Goal: Task Accomplishment & Management: Use online tool/utility

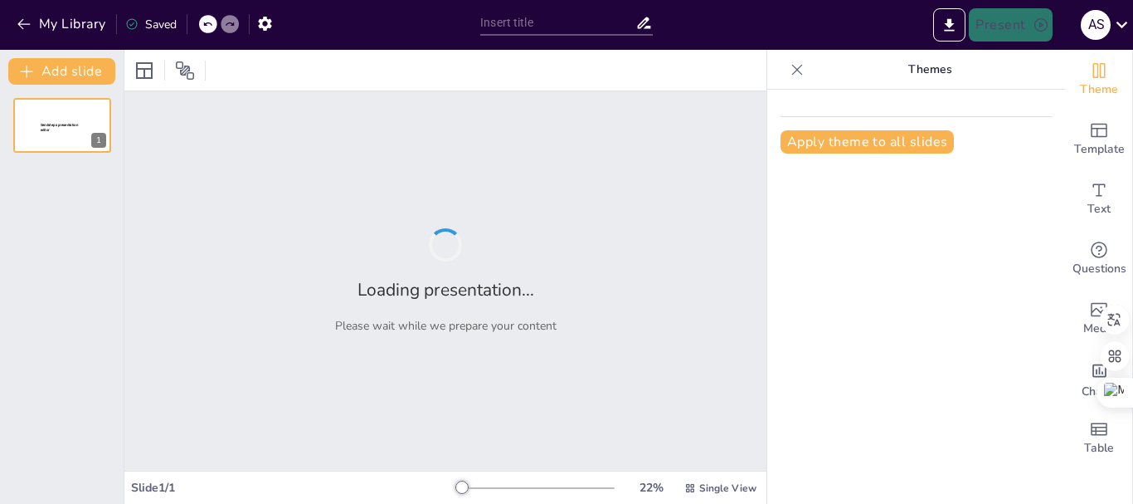
type input "Універсальні серветки з мікрофібри: [PERSON_NAME] та Використання"
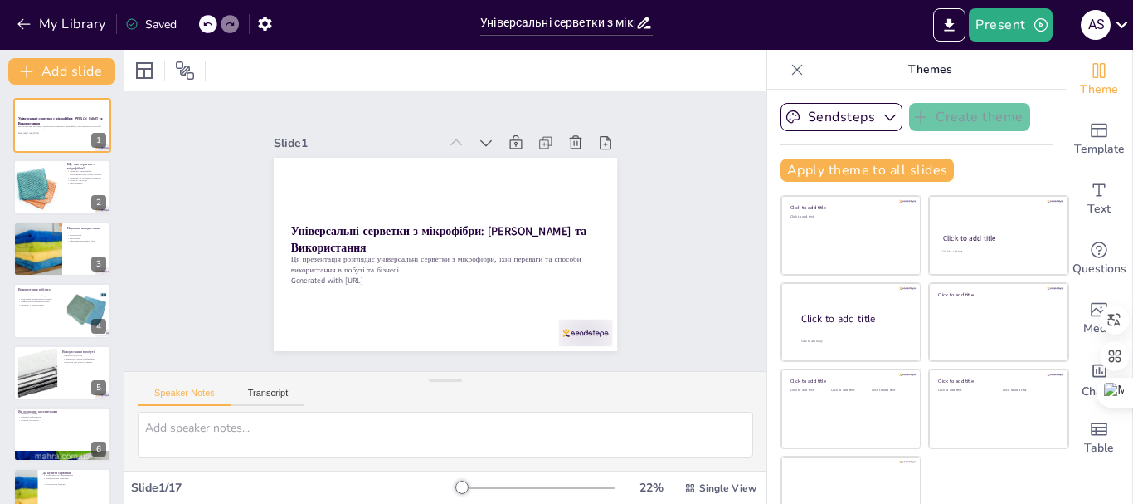
checkbox input "true"
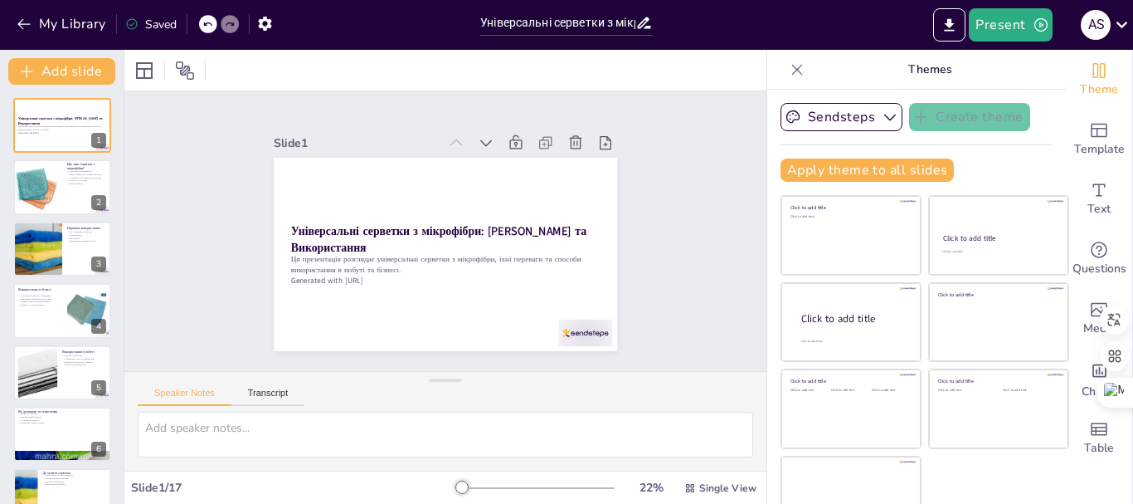
checkbox input "true"
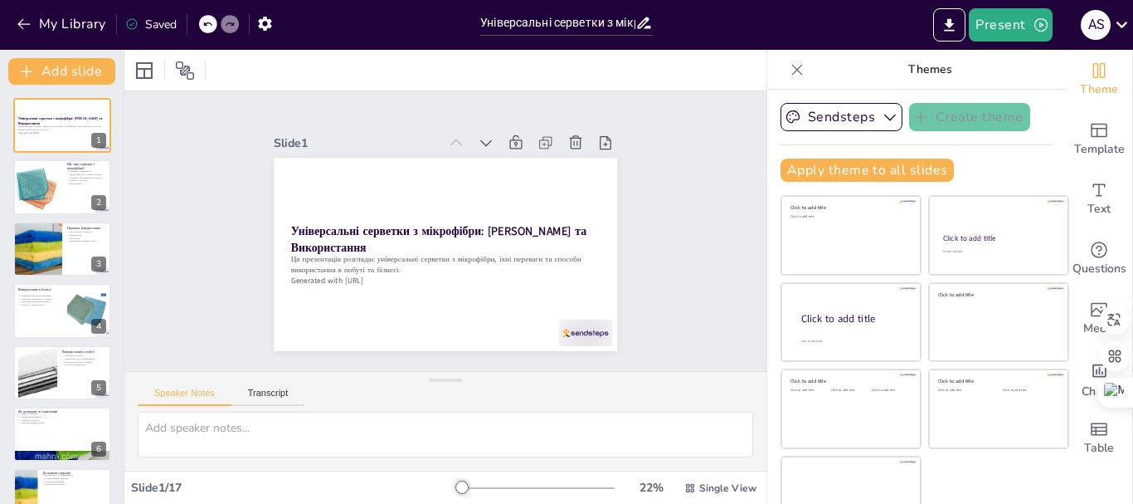
checkbox input "true"
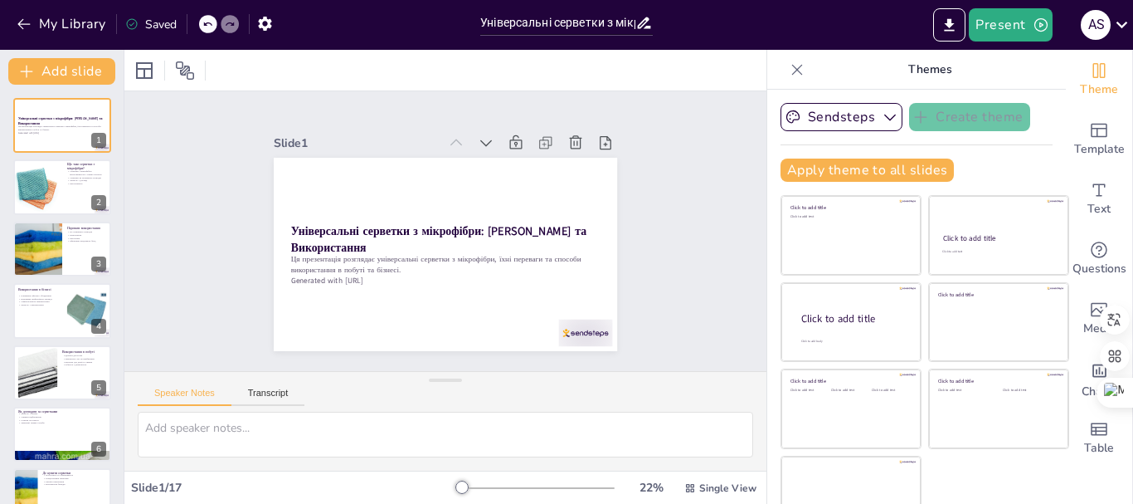
checkbox input "true"
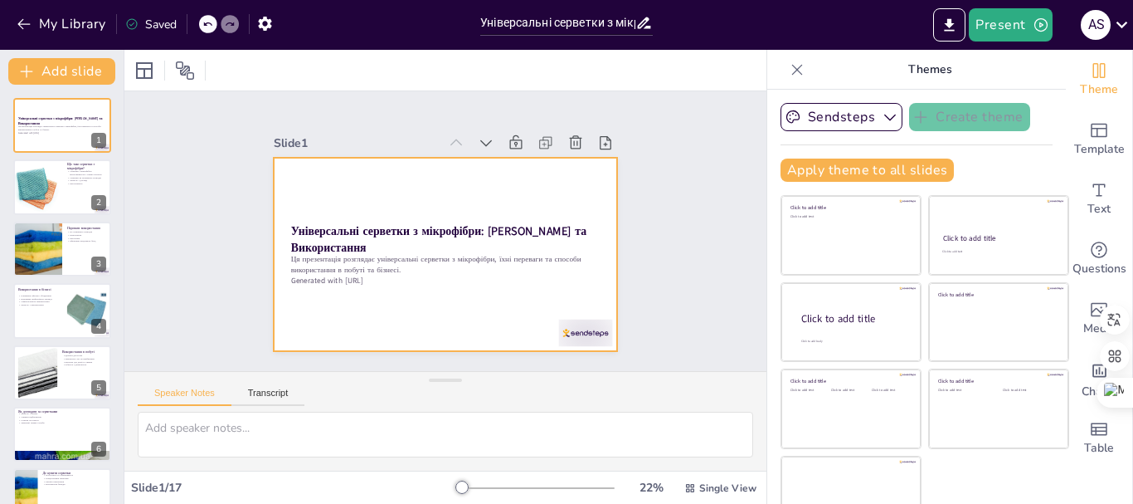
checkbox input "true"
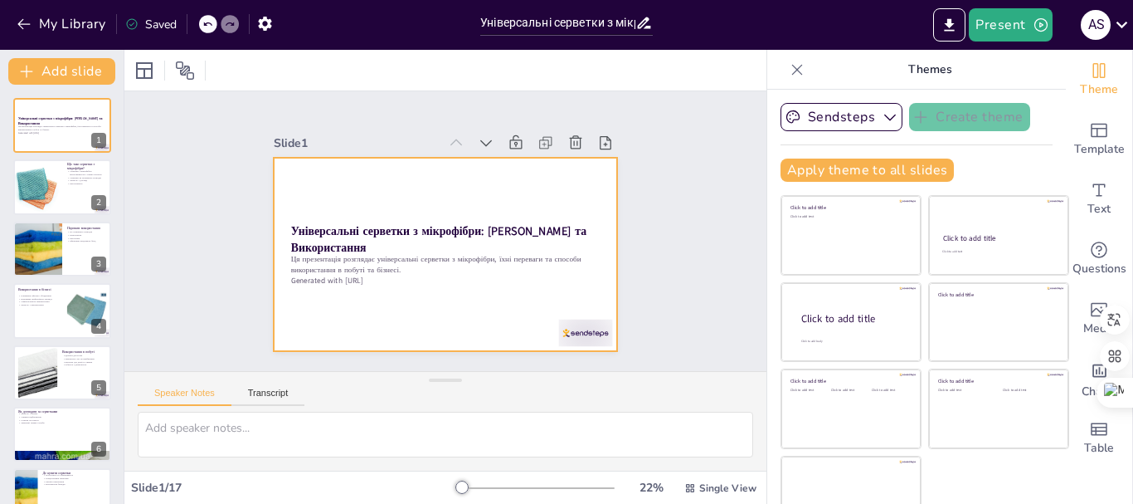
checkbox input "true"
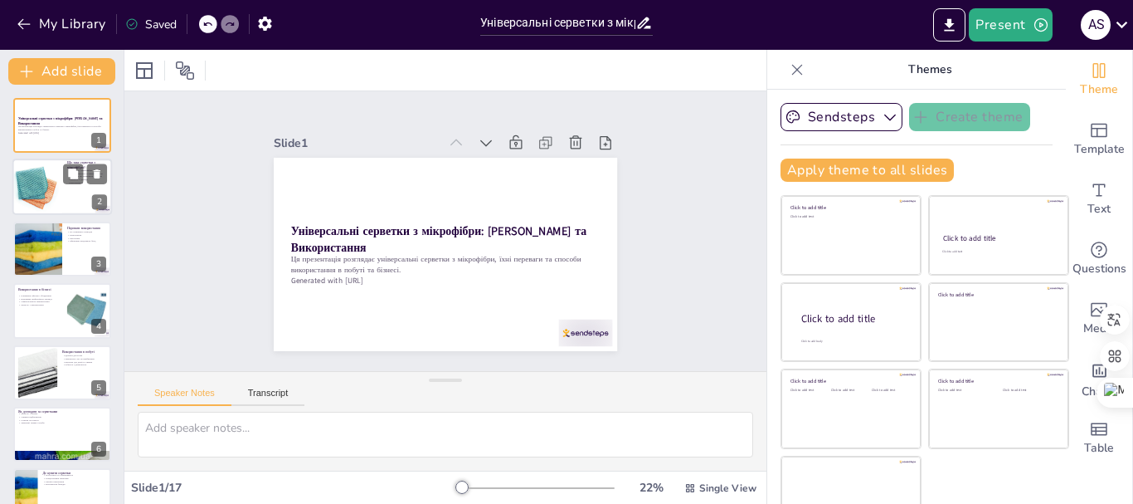
checkbox input "true"
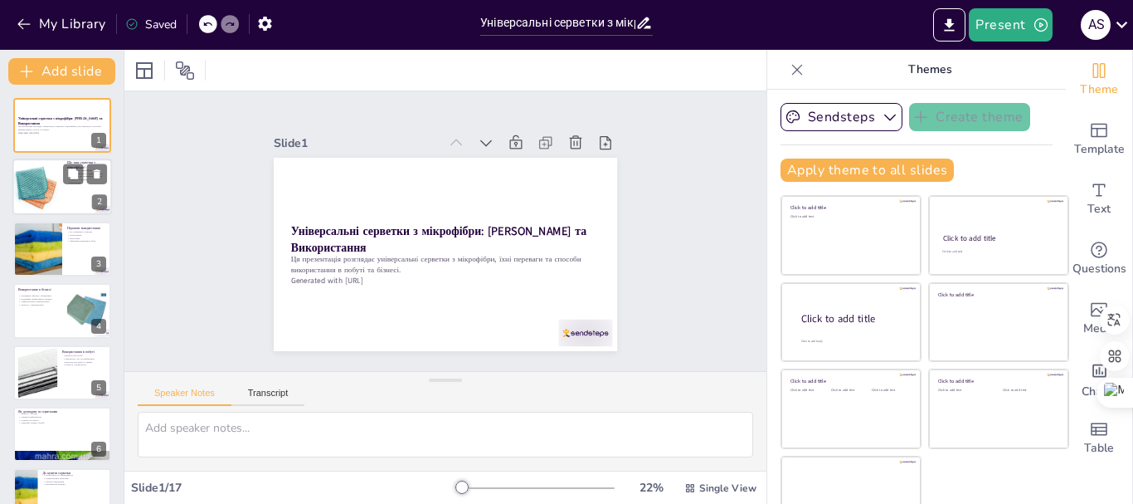
click at [33, 188] on div at bounding box center [38, 187] width 80 height 56
type textarea "Loremips d sitametcon adipiscingelit s doeius tempori, ut laboreetdo magn aliqu…"
checkbox input "true"
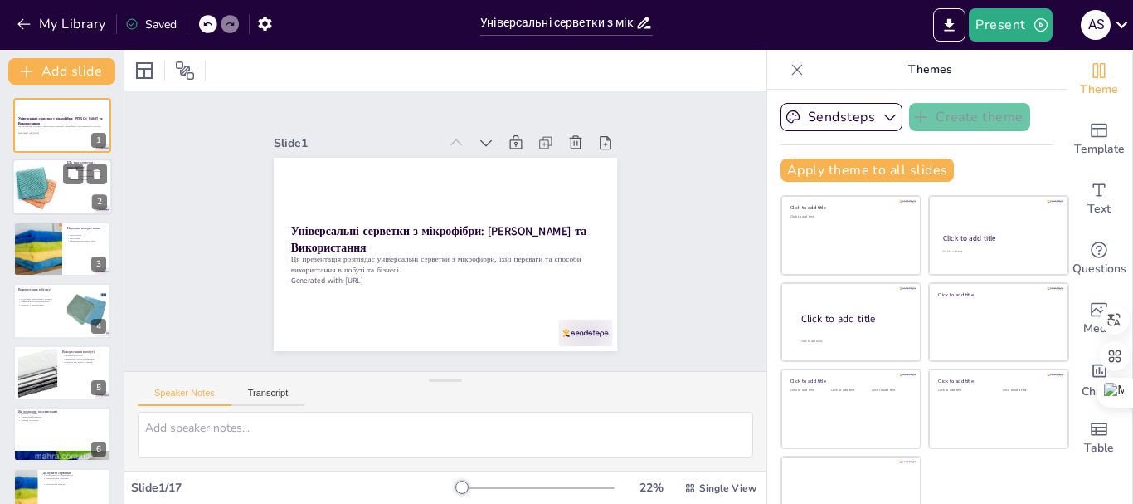
checkbox input "true"
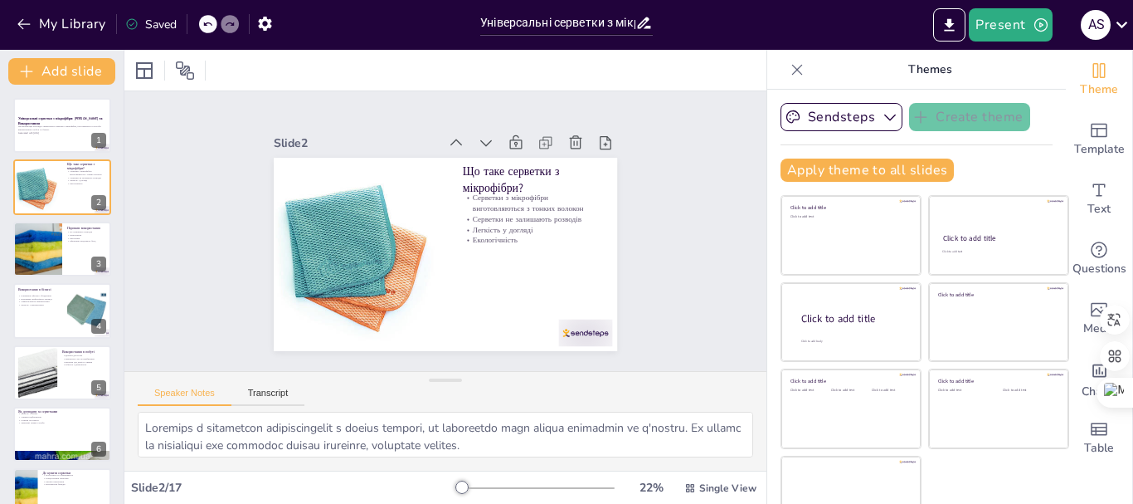
checkbox input "true"
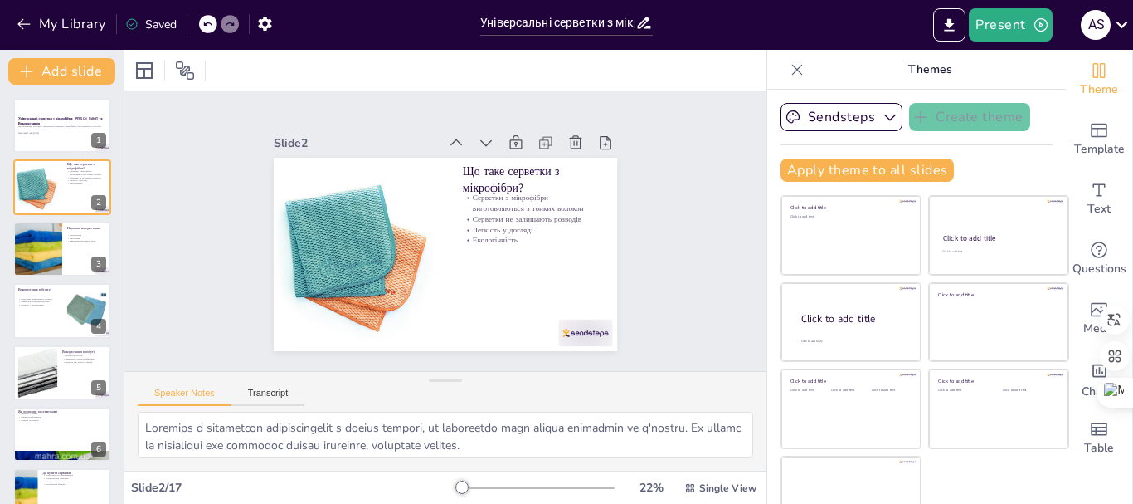
checkbox input "true"
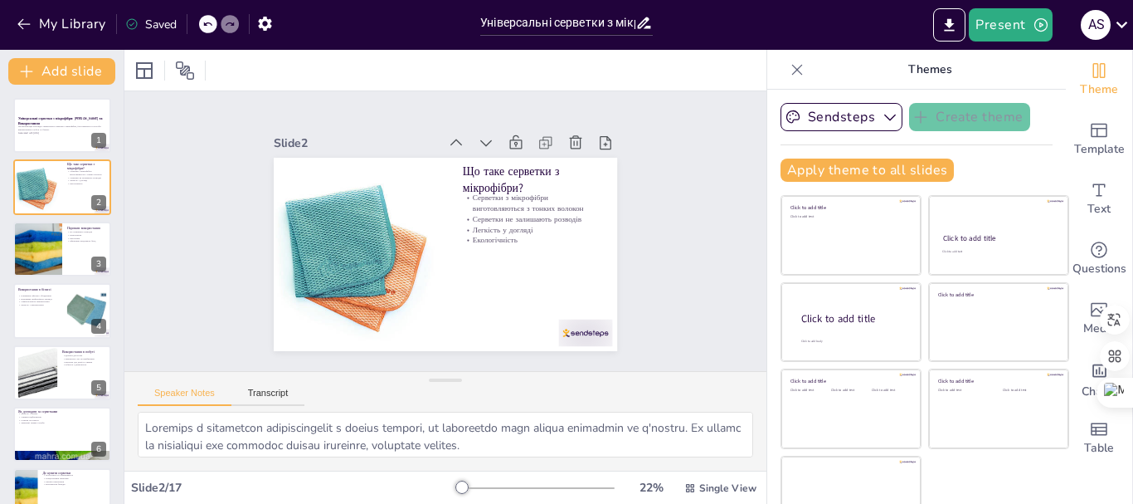
checkbox input "true"
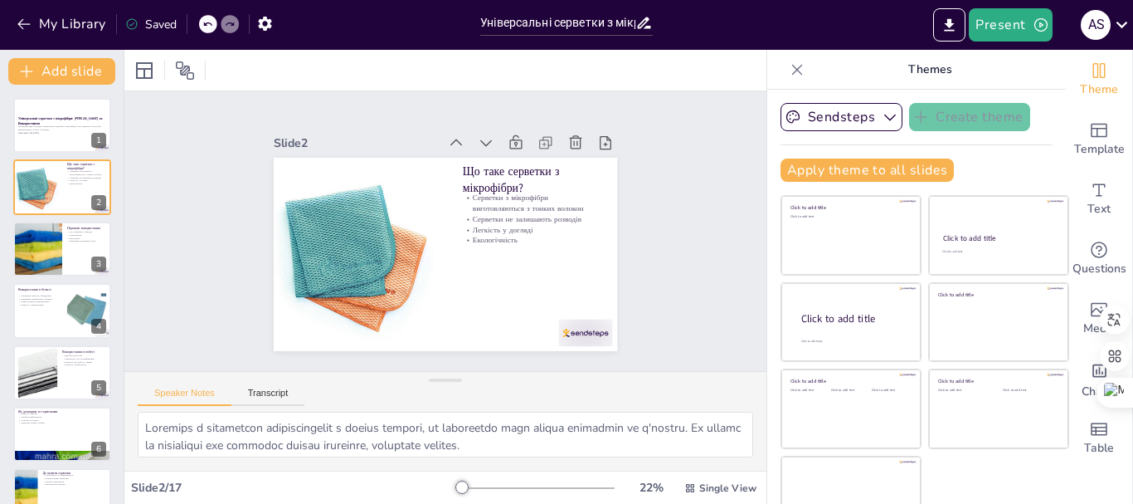
checkbox input "true"
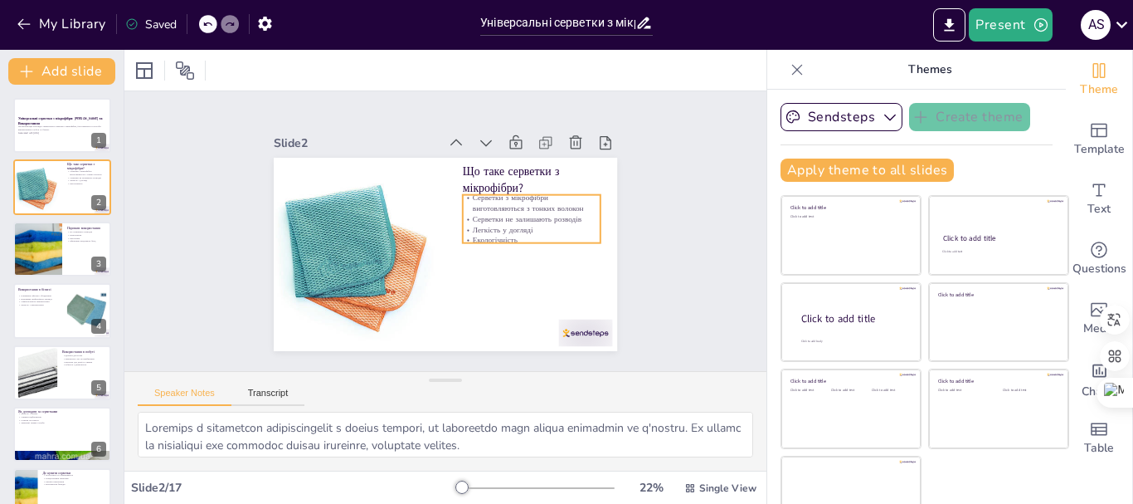
checkbox input "true"
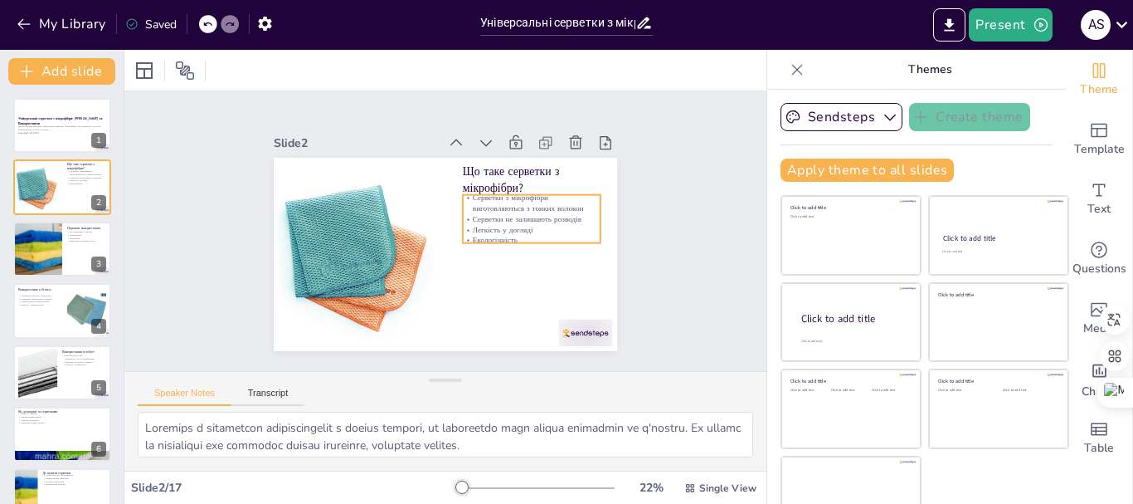
checkbox input "true"
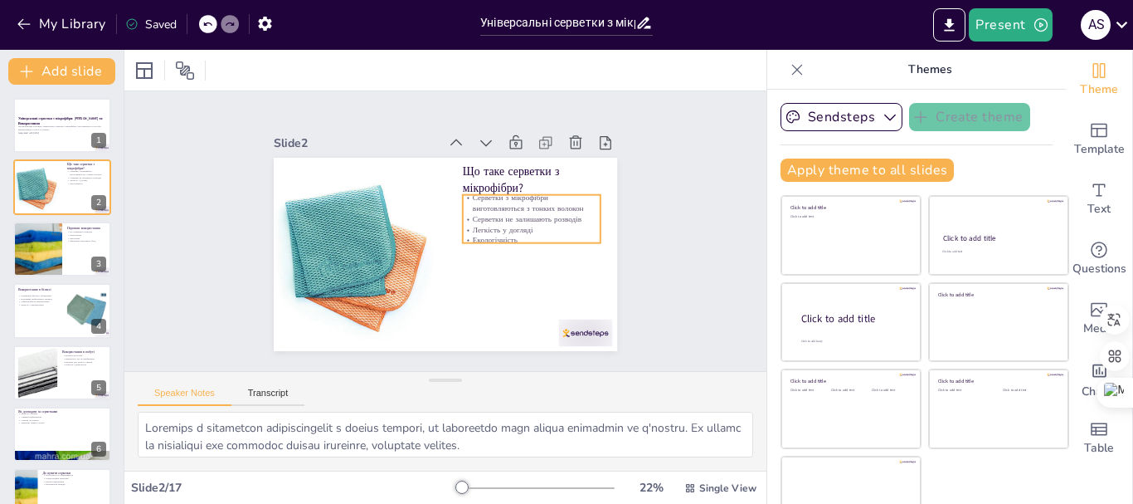
checkbox input "true"
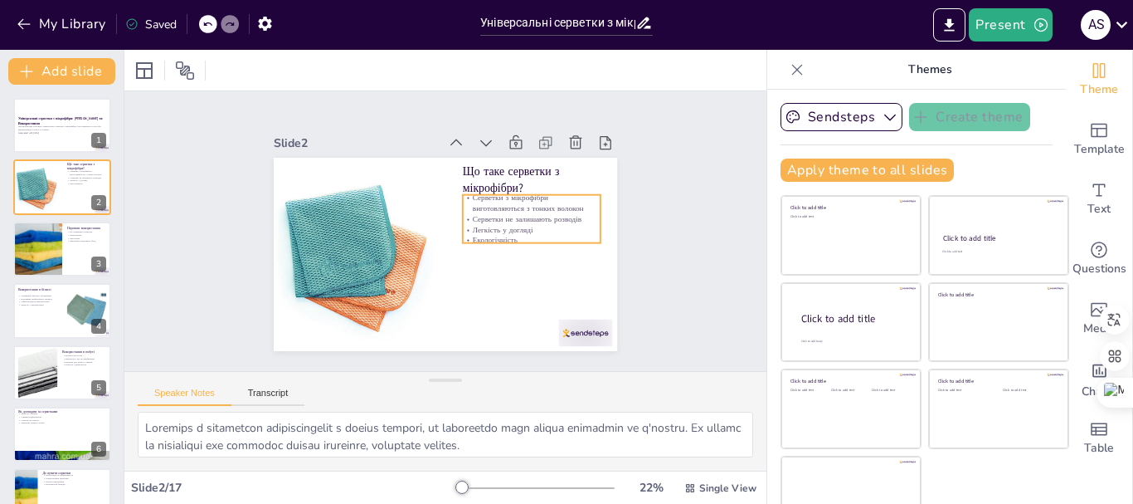
checkbox input "true"
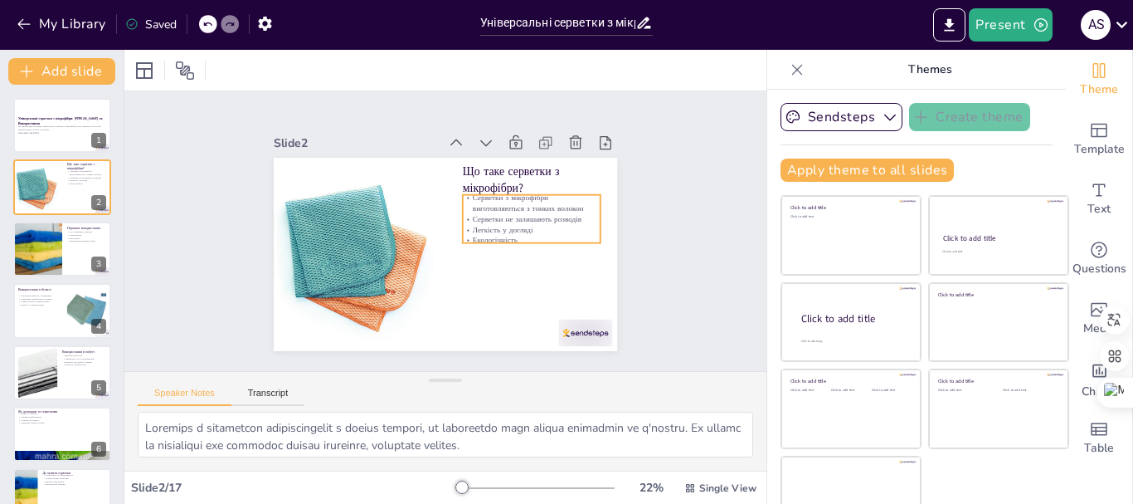
checkbox input "true"
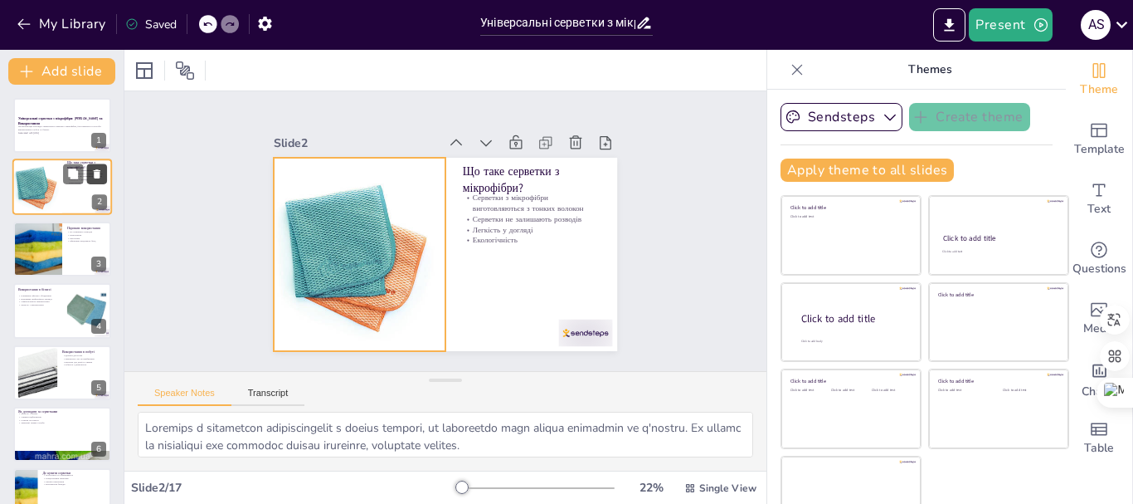
checkbox input "true"
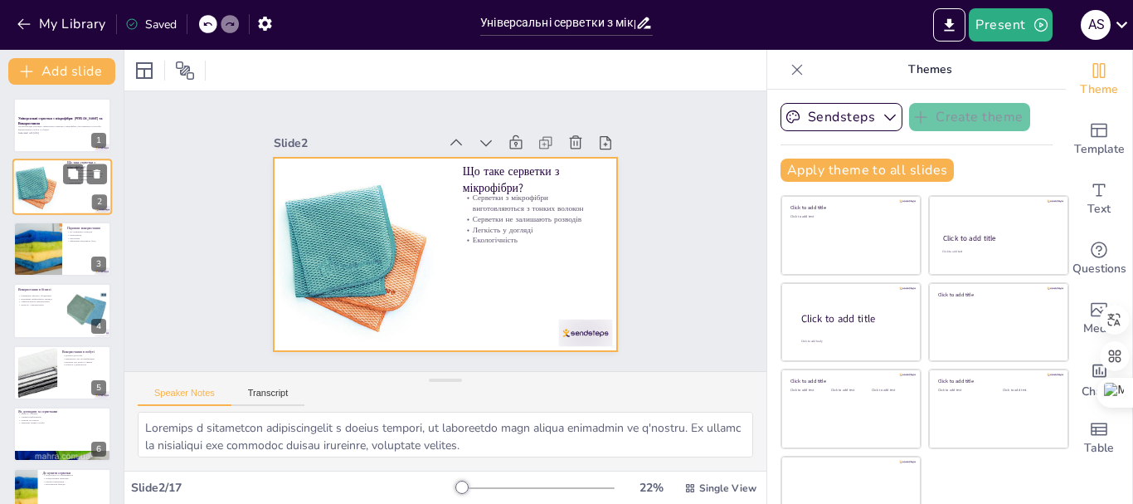
checkbox input "true"
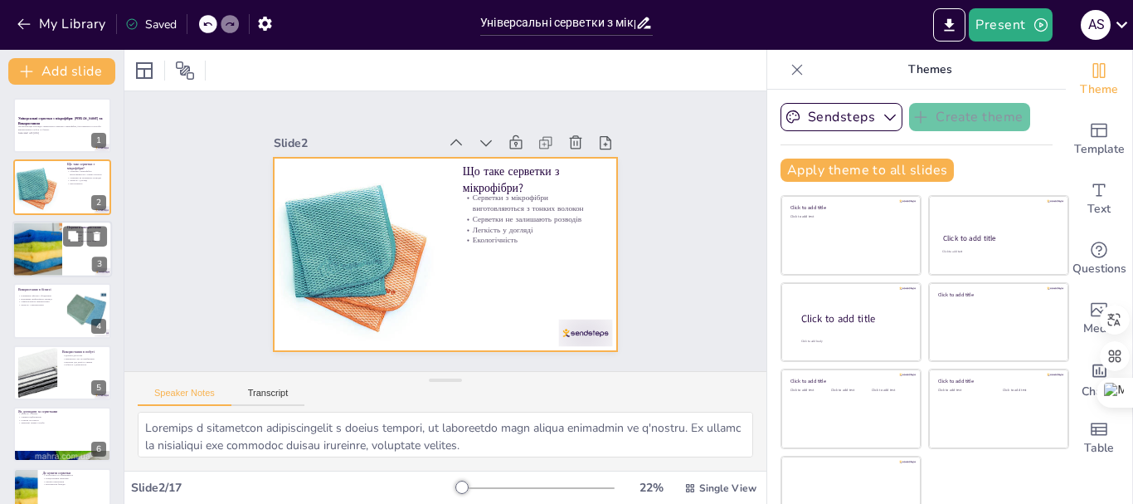
checkbox input "true"
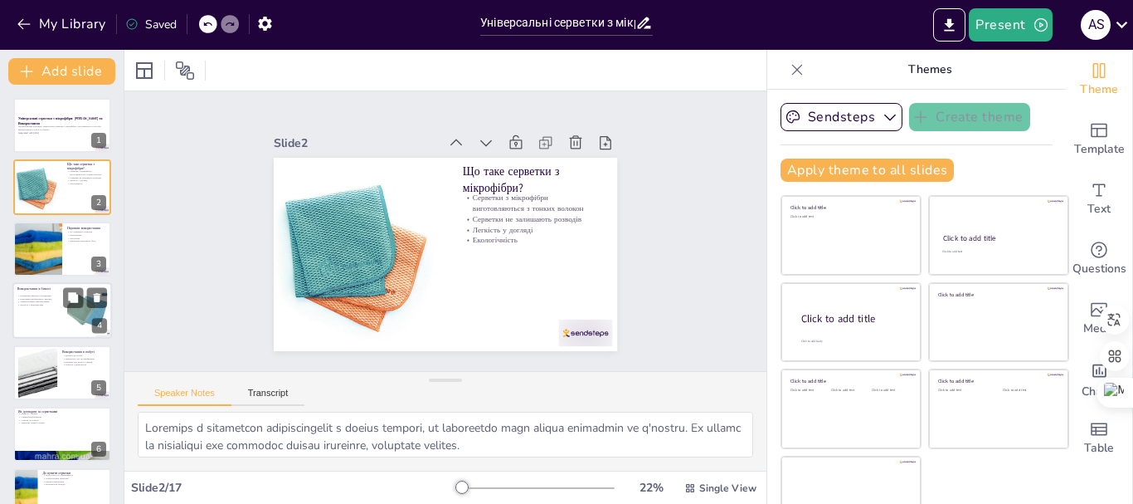
checkbox input "true"
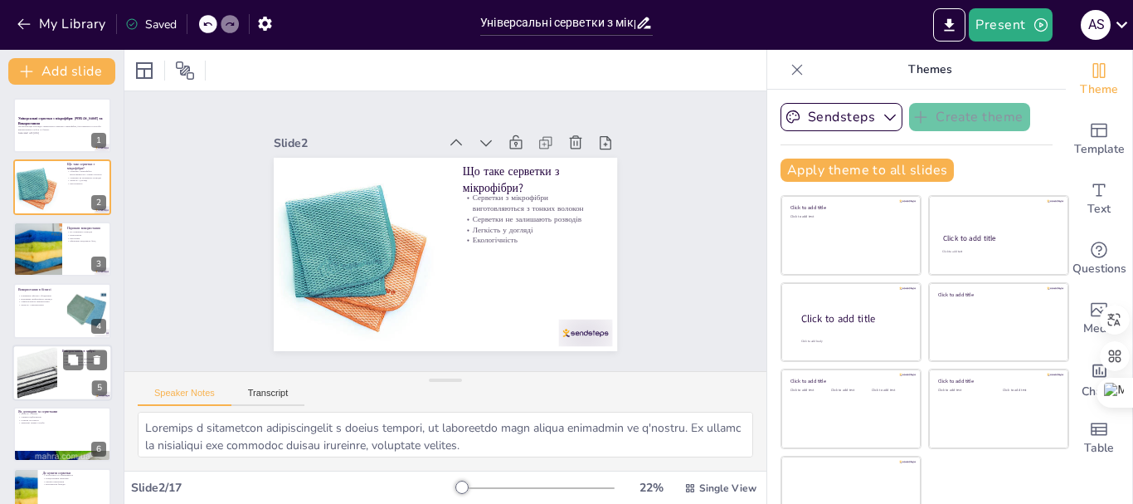
checkbox input "true"
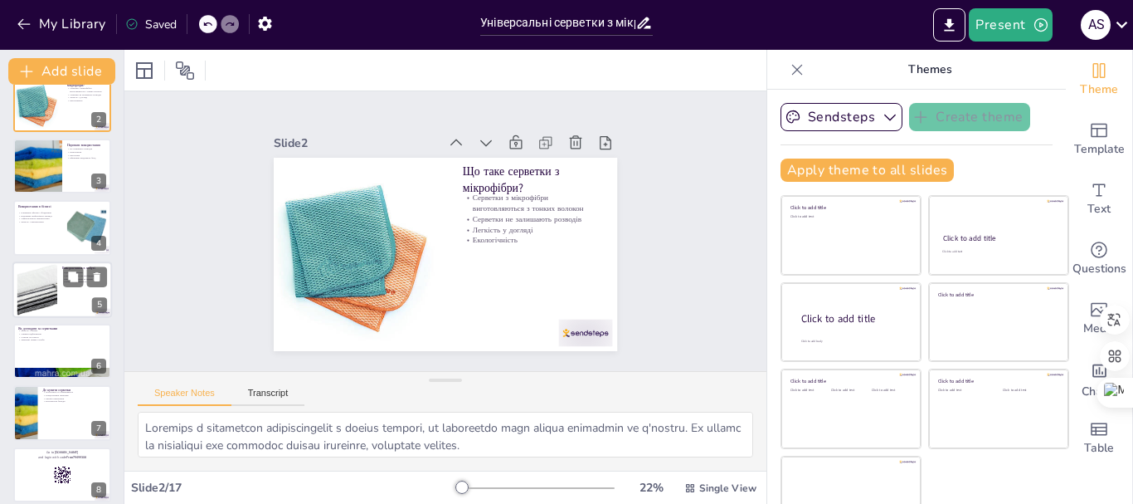
checkbox input "true"
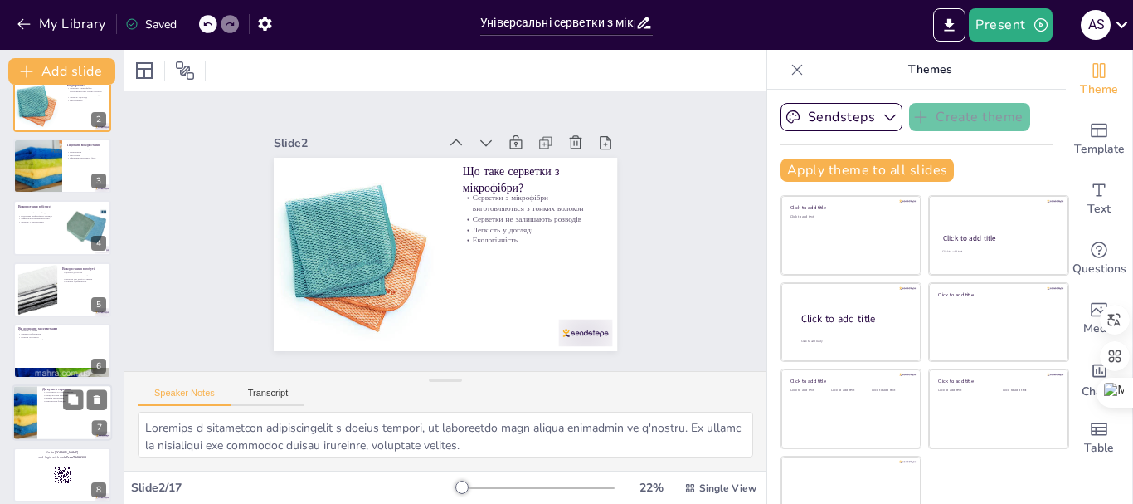
checkbox input "true"
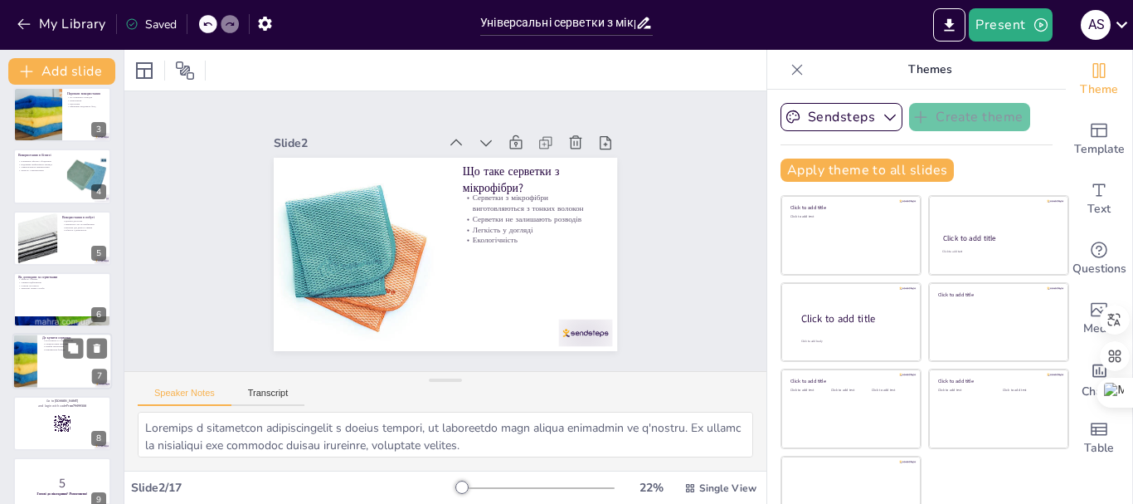
checkbox input "true"
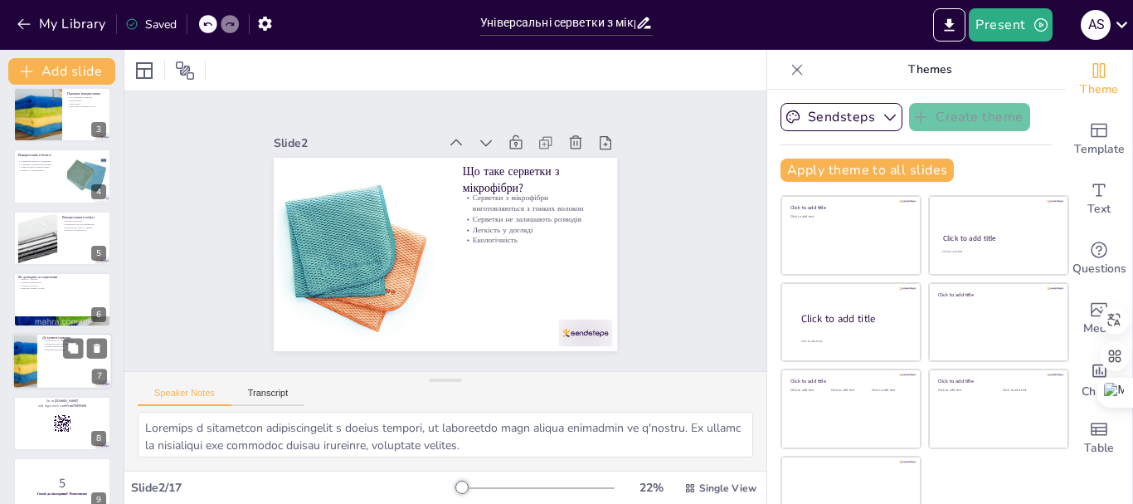
checkbox input "true"
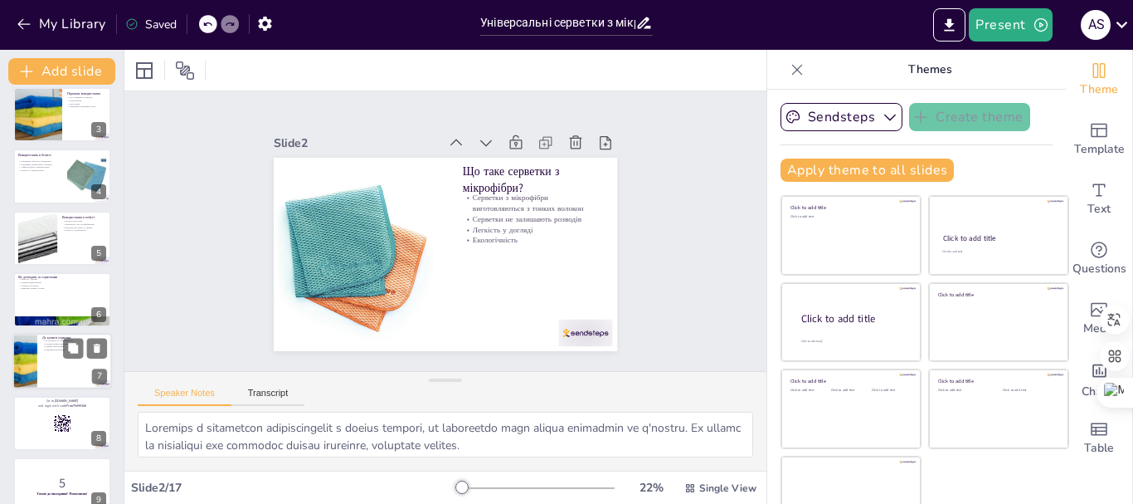
checkbox input "true"
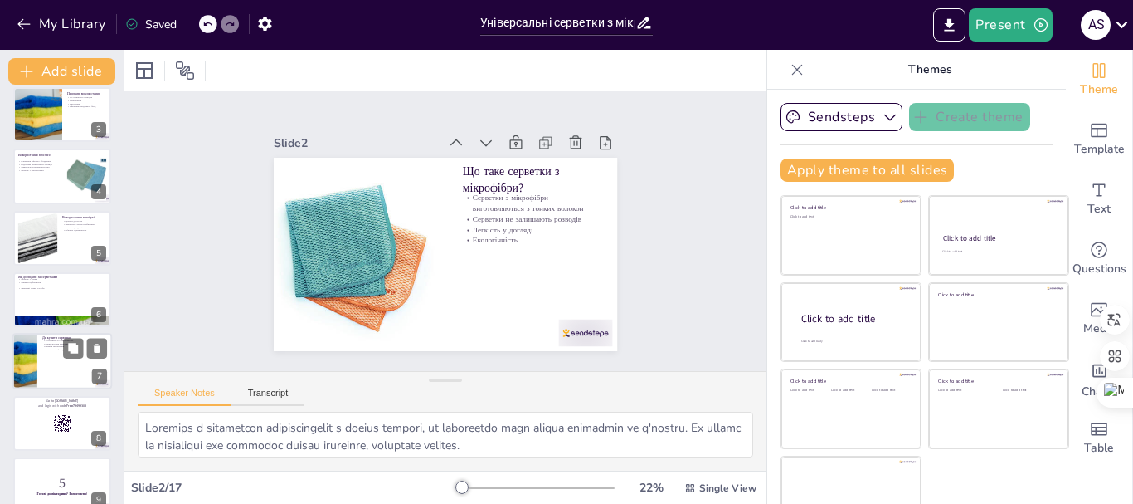
scroll to position [249, 0]
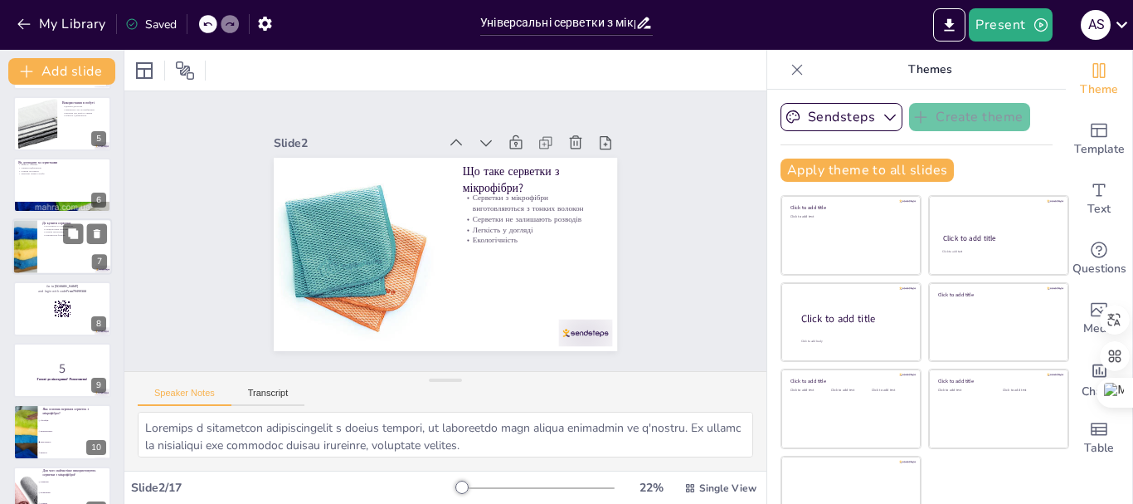
checkbox input "true"
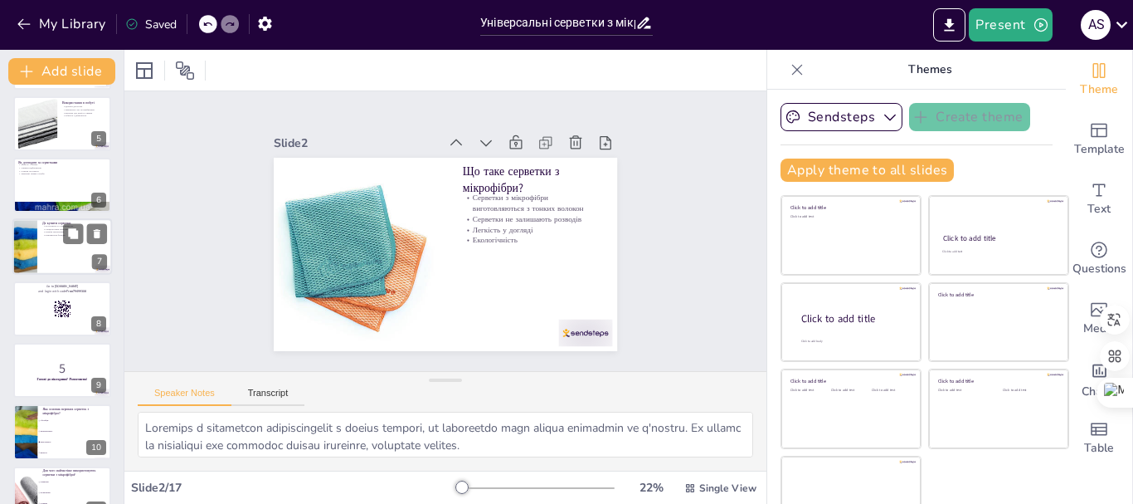
checkbox input "true"
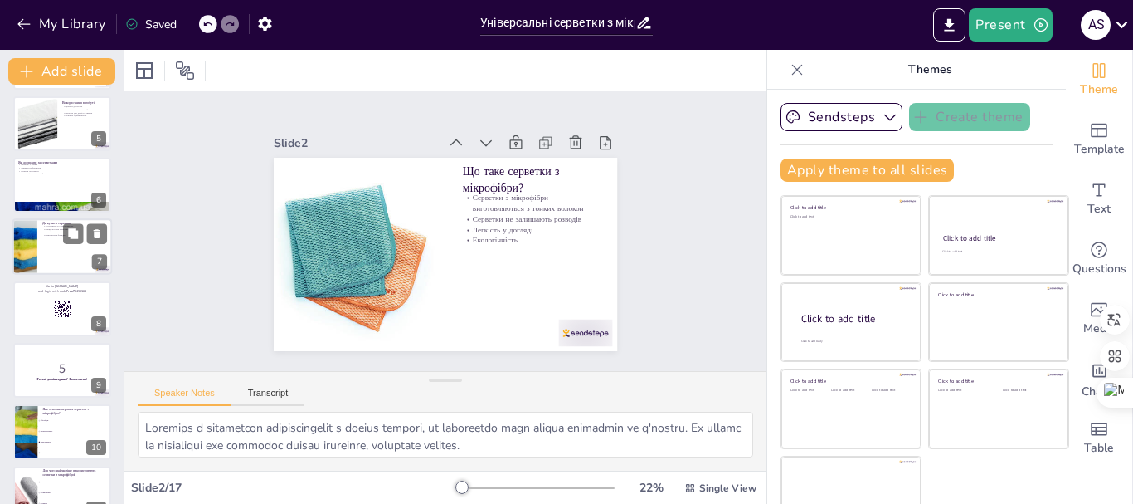
checkbox input "true"
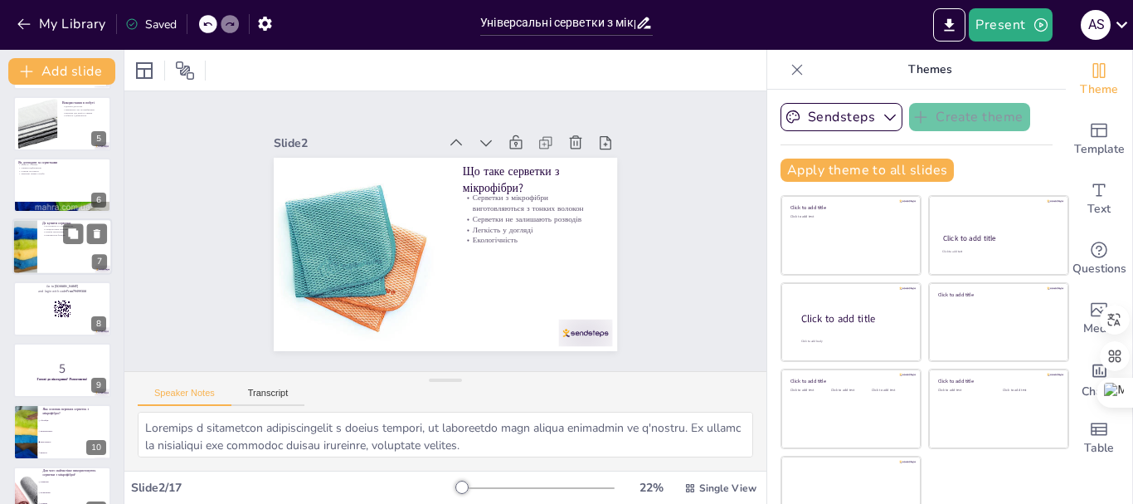
checkbox input "true"
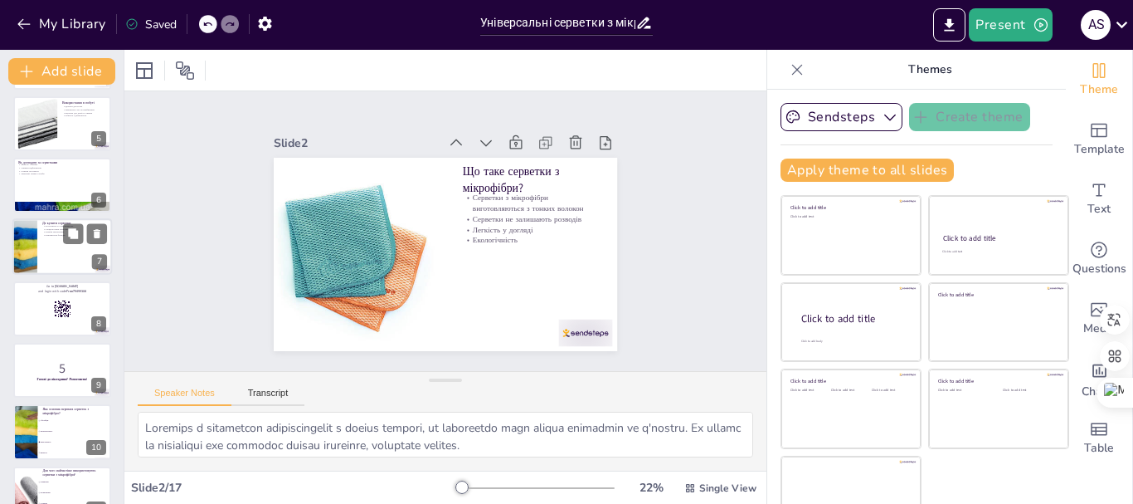
checkbox input "true"
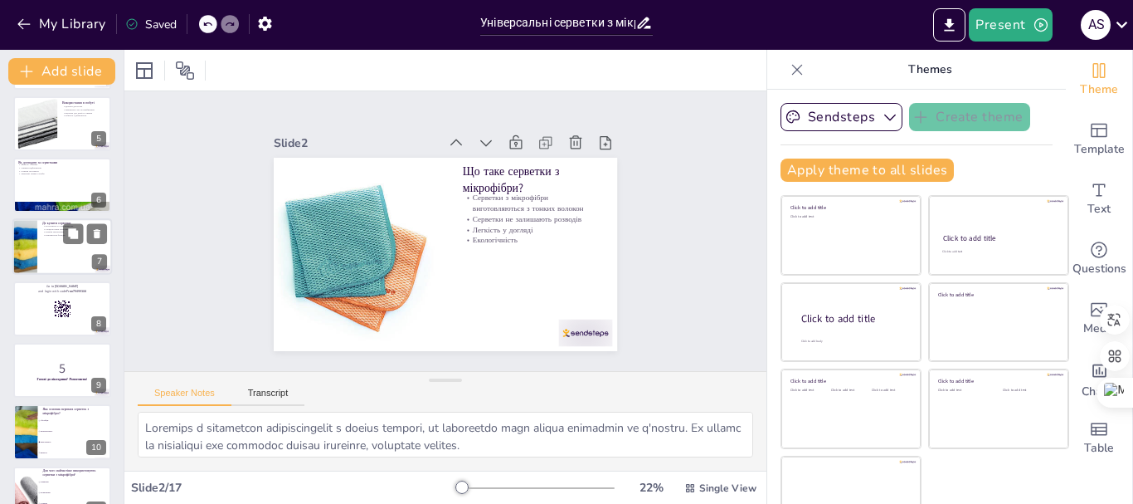
checkbox input "true"
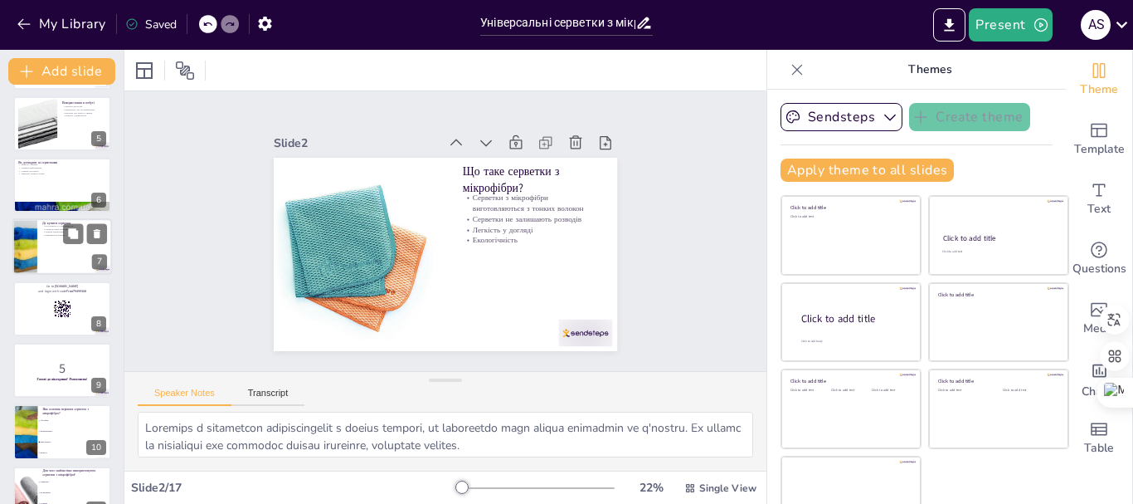
checkbox input "true"
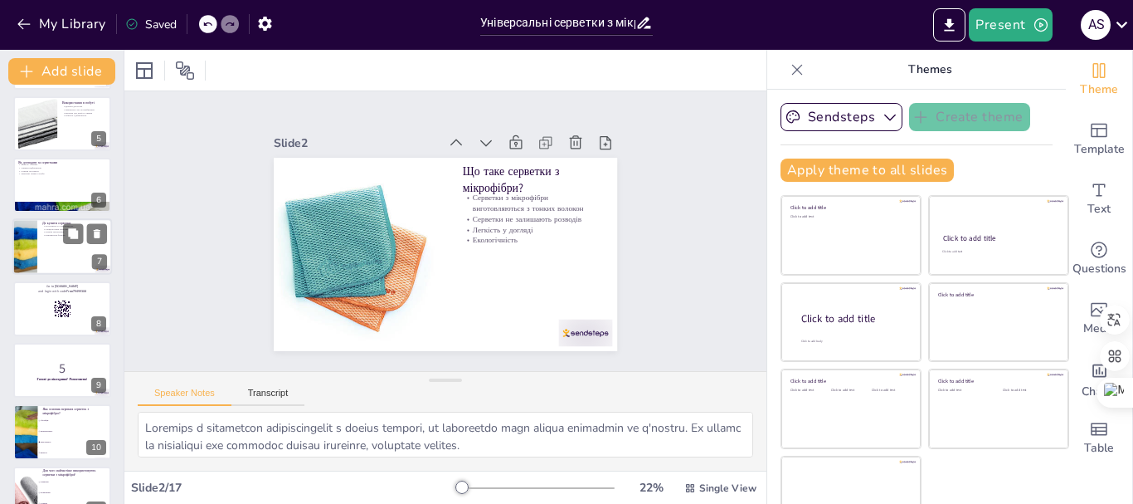
click at [19, 233] on div at bounding box center [25, 247] width 75 height 56
type textarea "Серветки з мікрофібри легко знайти в супермаркетах, що робить їх зручними для п…"
checkbox input "true"
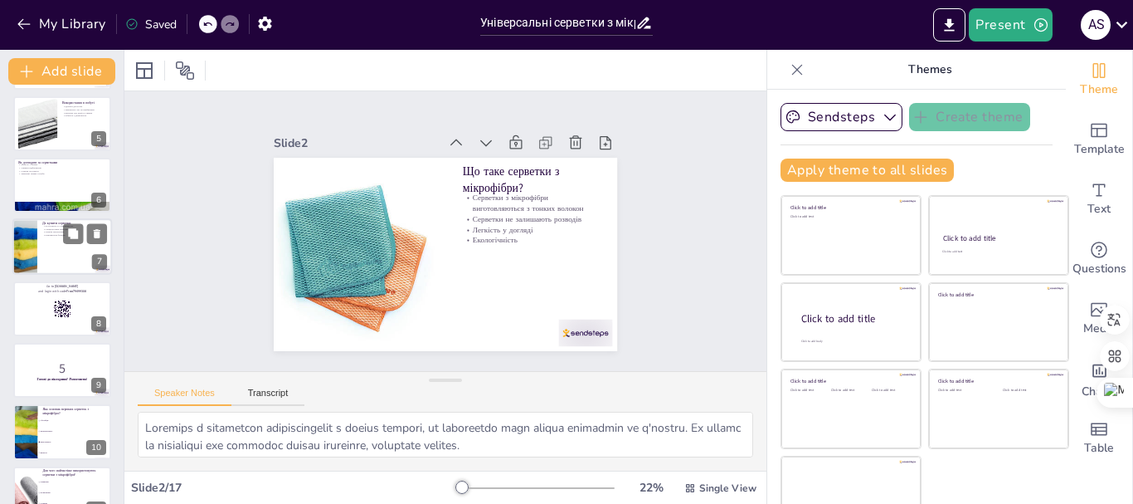
checkbox input "true"
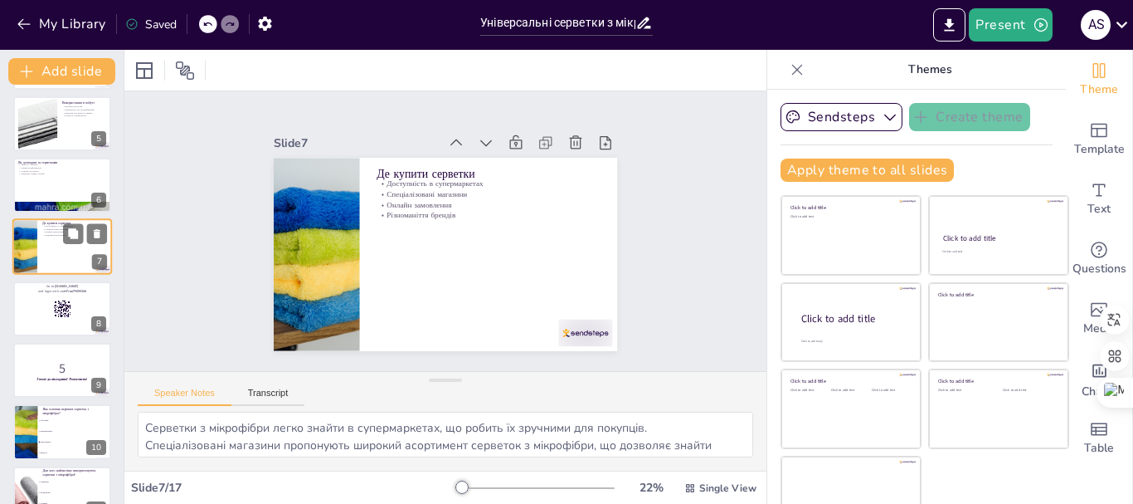
scroll to position [202, 0]
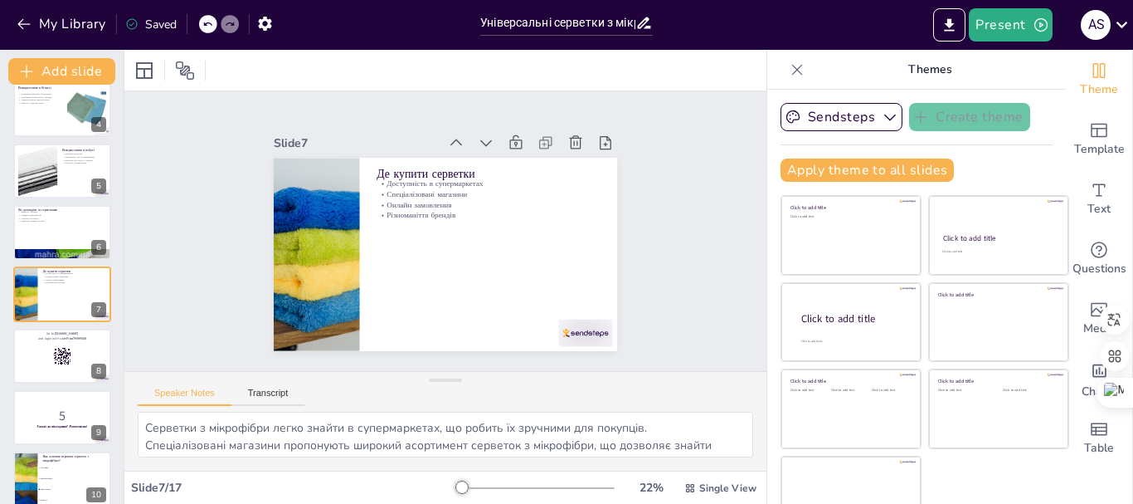
checkbox input "true"
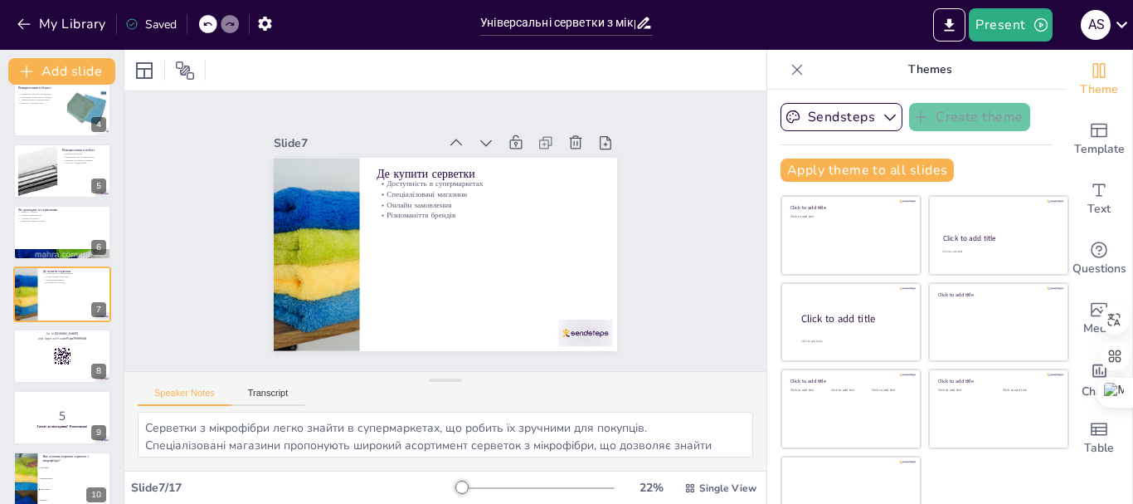
checkbox input "true"
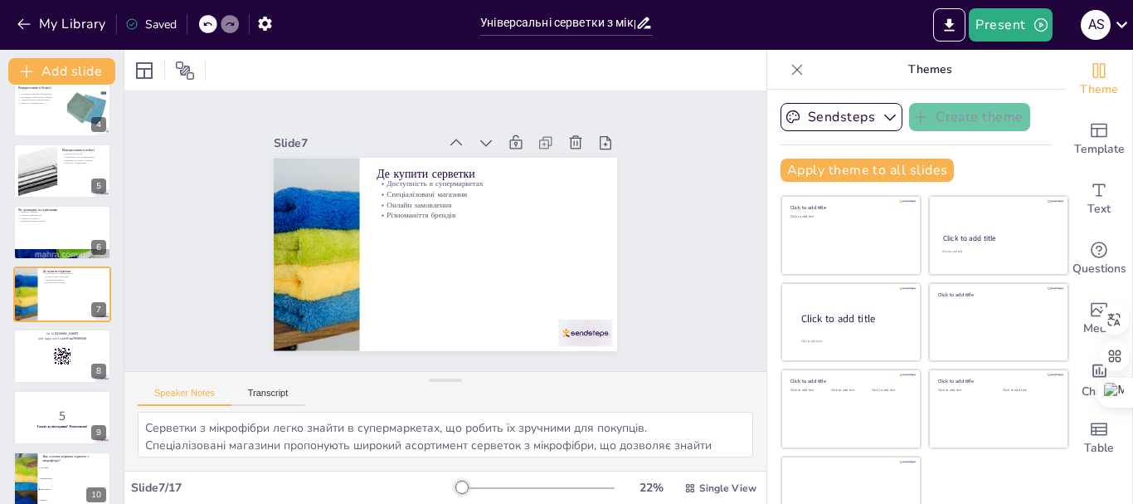
checkbox input "true"
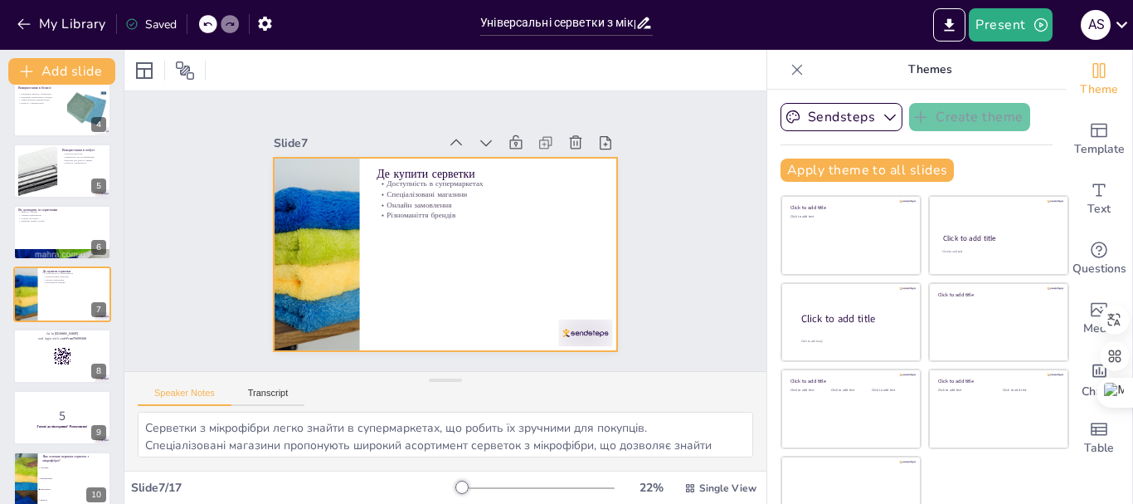
checkbox input "true"
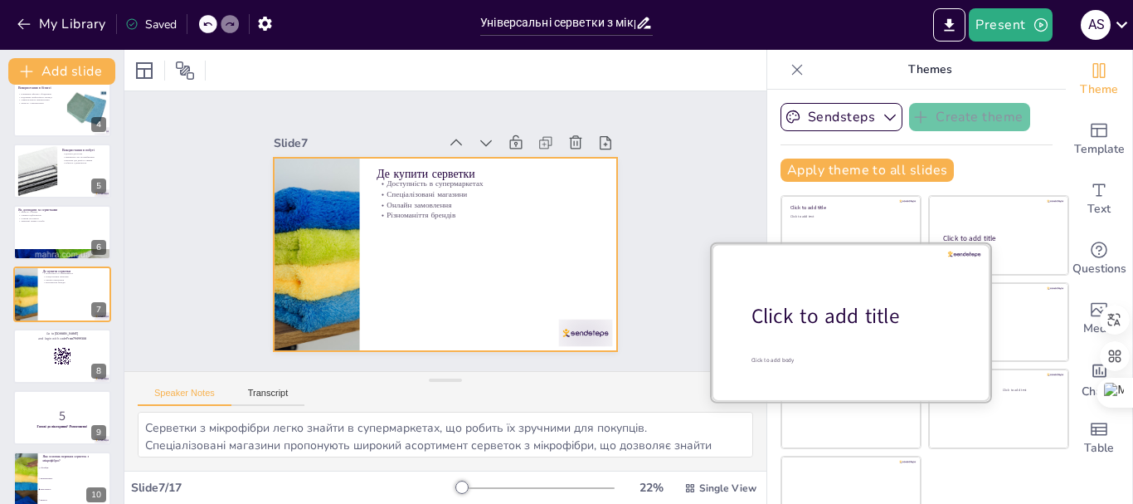
checkbox input "true"
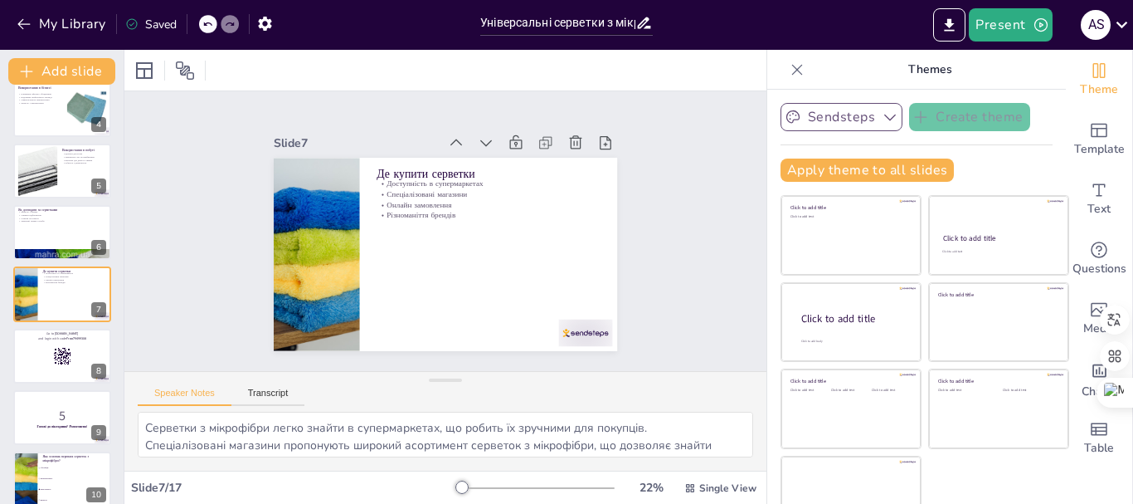
click at [812, 113] on button "Sendsteps" at bounding box center [842, 117] width 122 height 28
click at [212, 26] on icon at bounding box center [207, 24] width 10 height 10
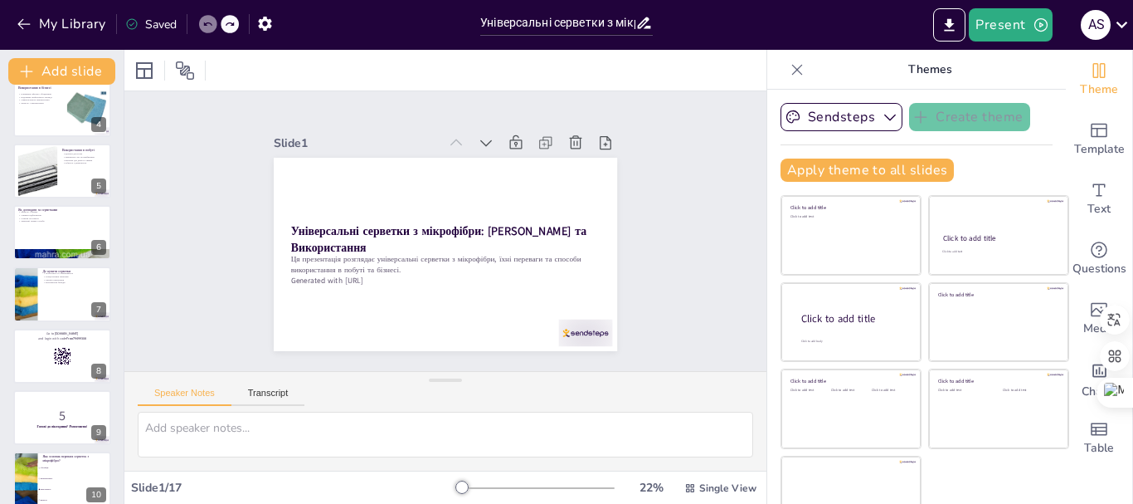
click at [212, 26] on icon at bounding box center [207, 24] width 10 height 10
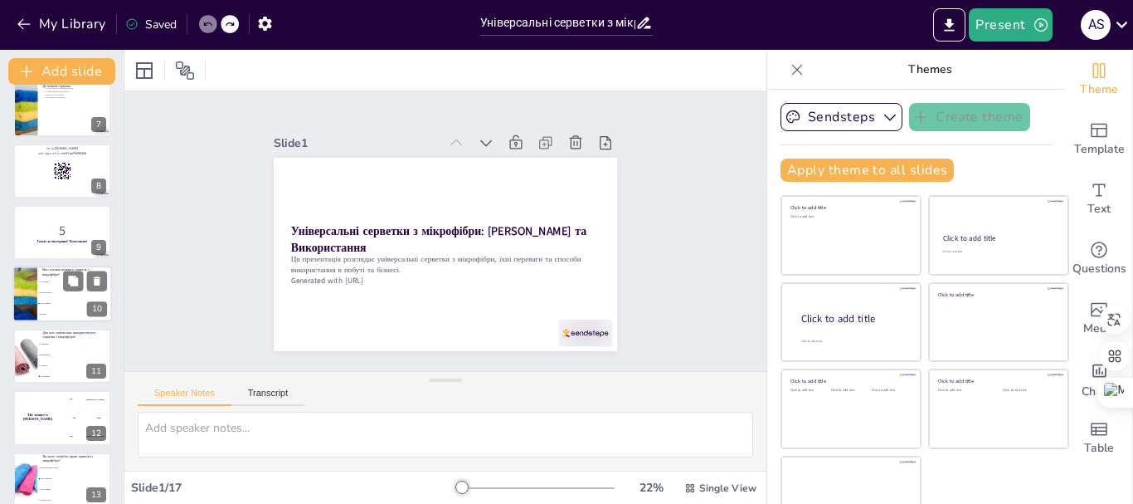
scroll to position [451, 0]
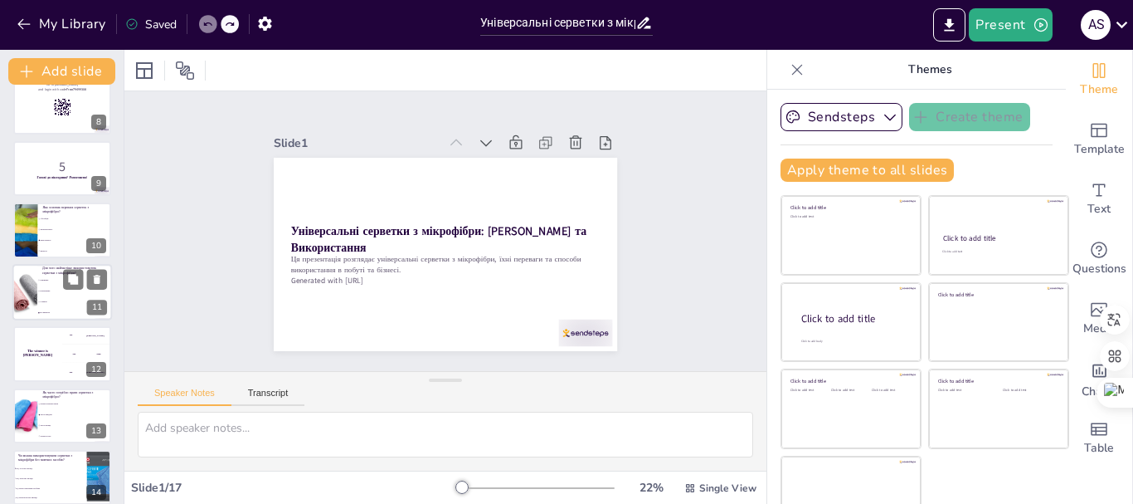
click at [26, 278] on div at bounding box center [25, 292] width 61 height 56
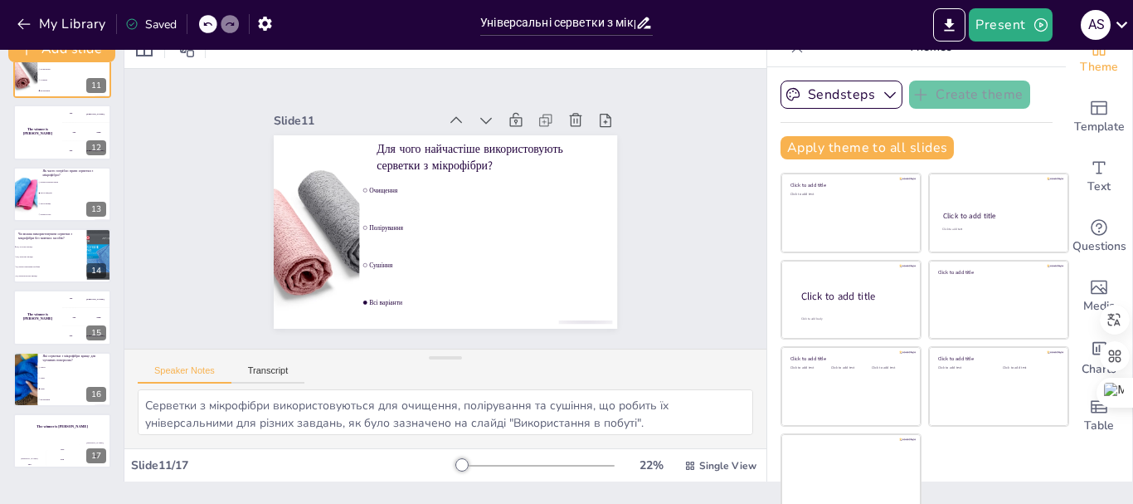
scroll to position [32, 0]
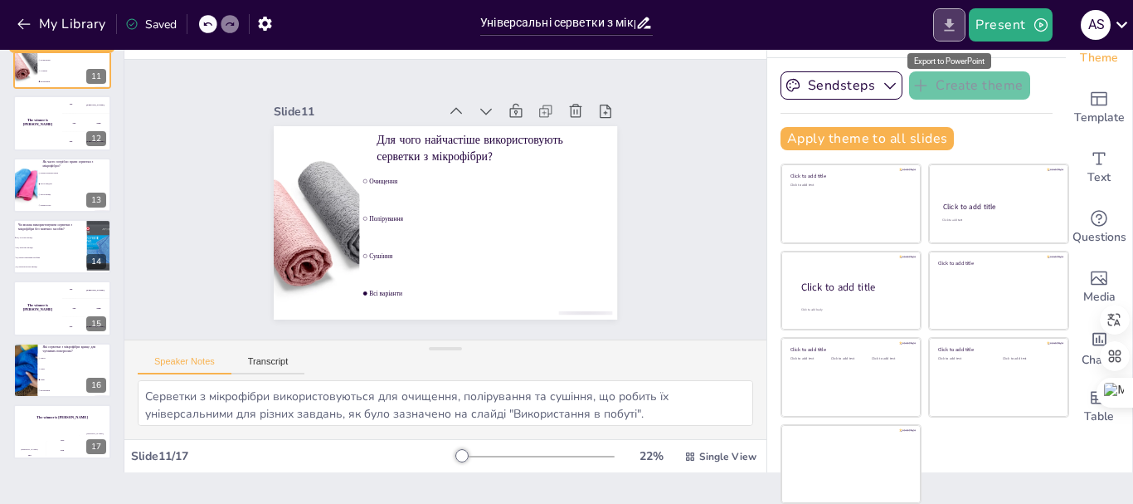
click at [948, 22] on icon "Export to PowerPoint" at bounding box center [949, 25] width 17 height 17
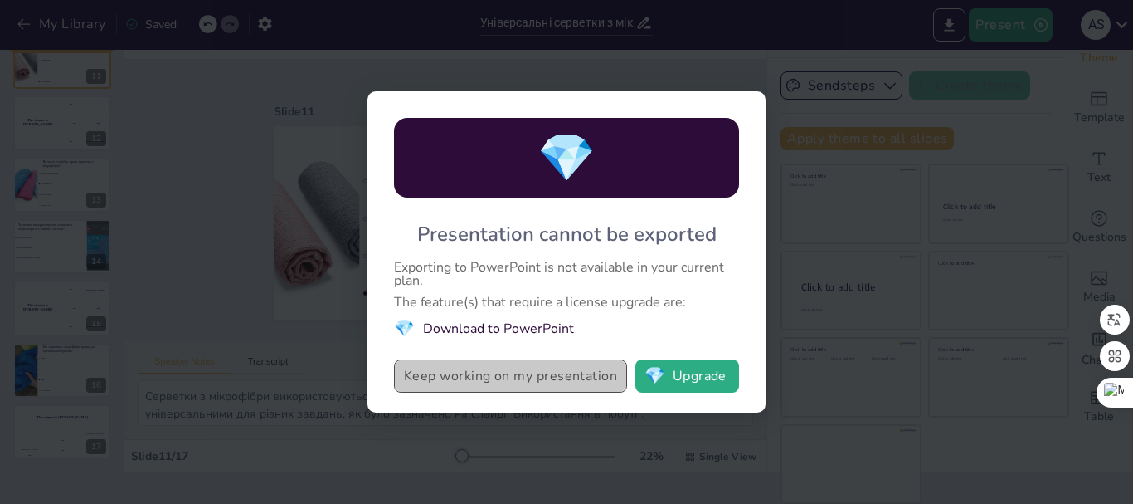
click at [511, 373] on button "Keep working on my presentation" at bounding box center [510, 375] width 233 height 33
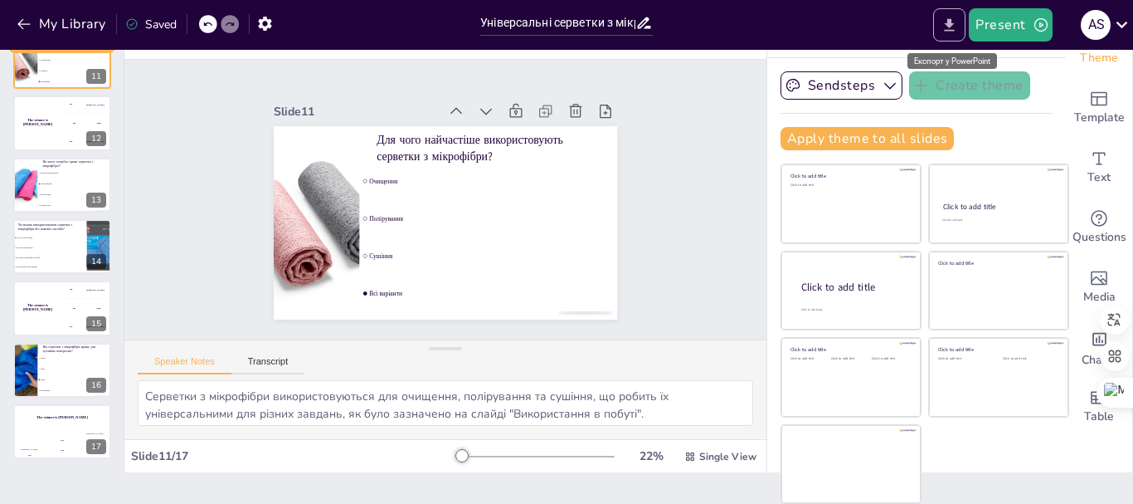
click at [943, 22] on icon "Export to PowerPoint" at bounding box center [949, 25] width 17 height 17
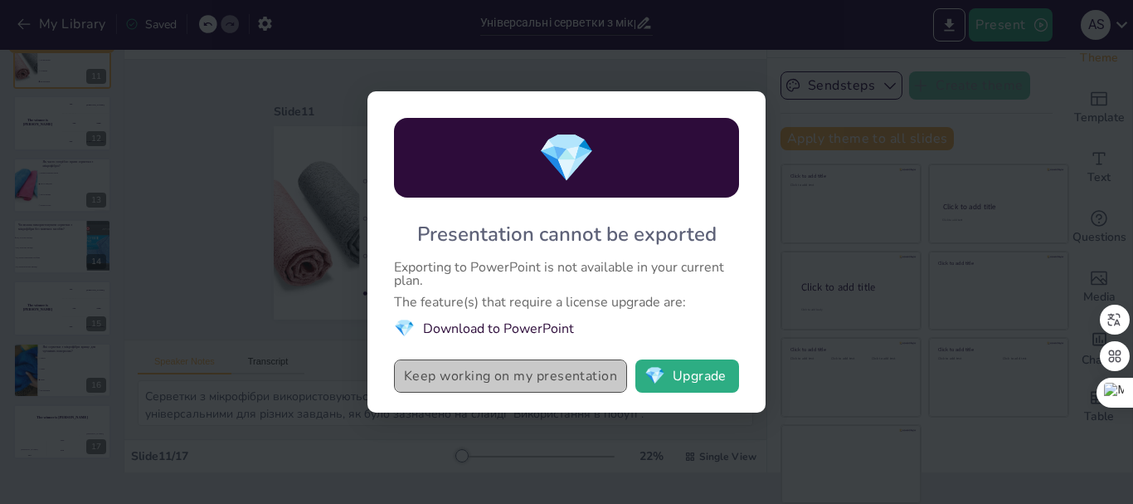
click at [469, 373] on button "Keep working on my presentation" at bounding box center [510, 375] width 233 height 33
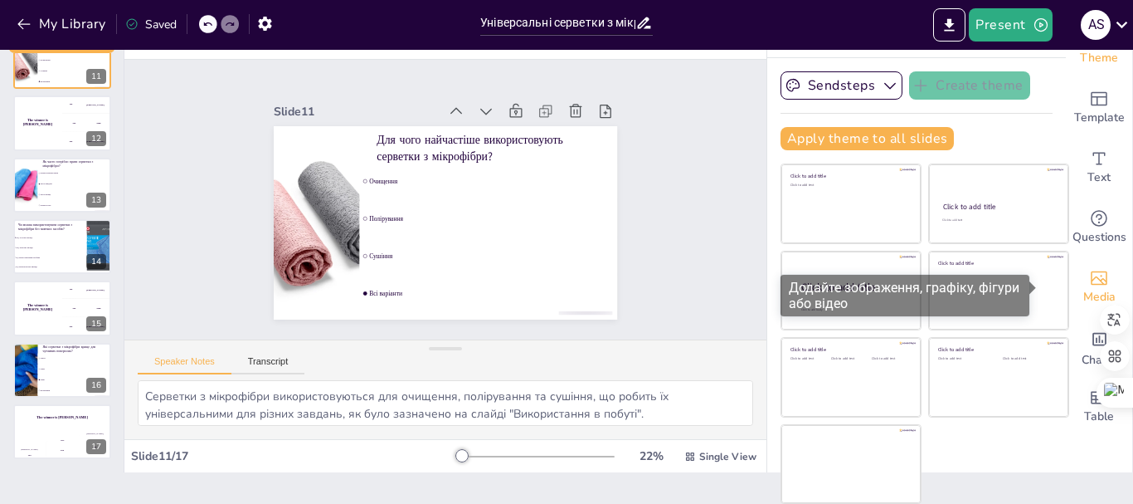
click at [1089, 281] on icon "Add images, graphics, shapes or video" at bounding box center [1099, 278] width 20 height 20
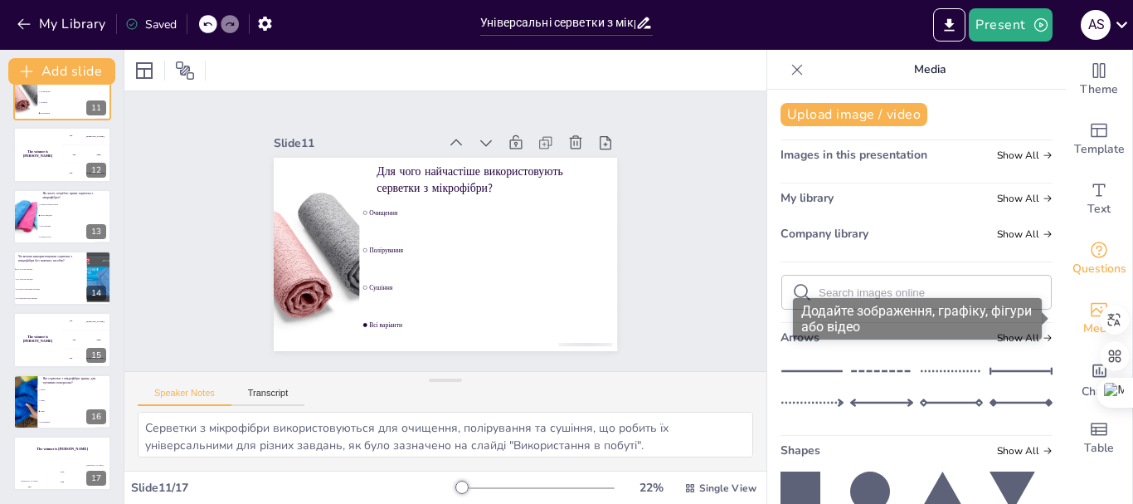
scroll to position [0, 0]
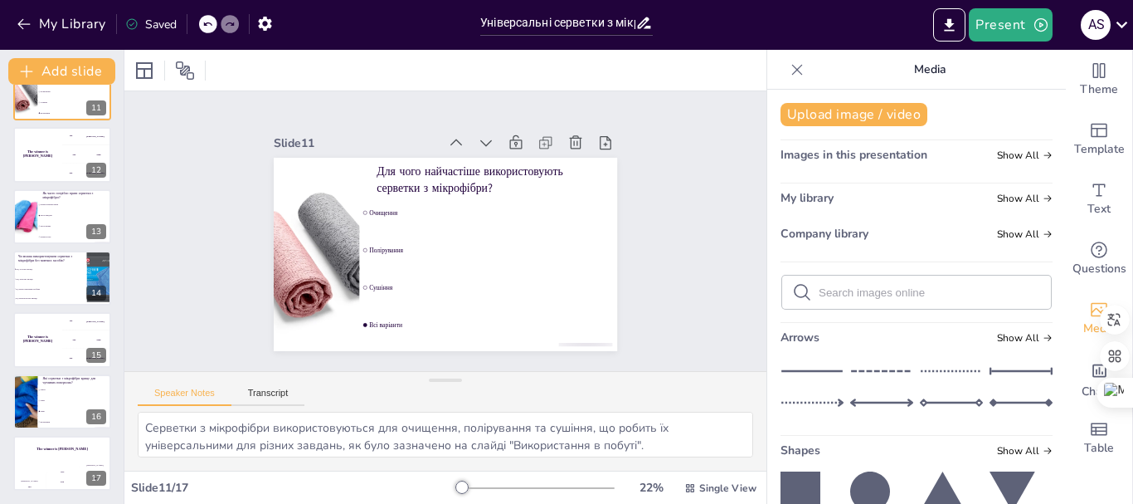
click at [875, 153] on span "Images in this presentation" at bounding box center [854, 155] width 147 height 16
click at [997, 152] on span "Show All" at bounding box center [1025, 155] width 56 height 12
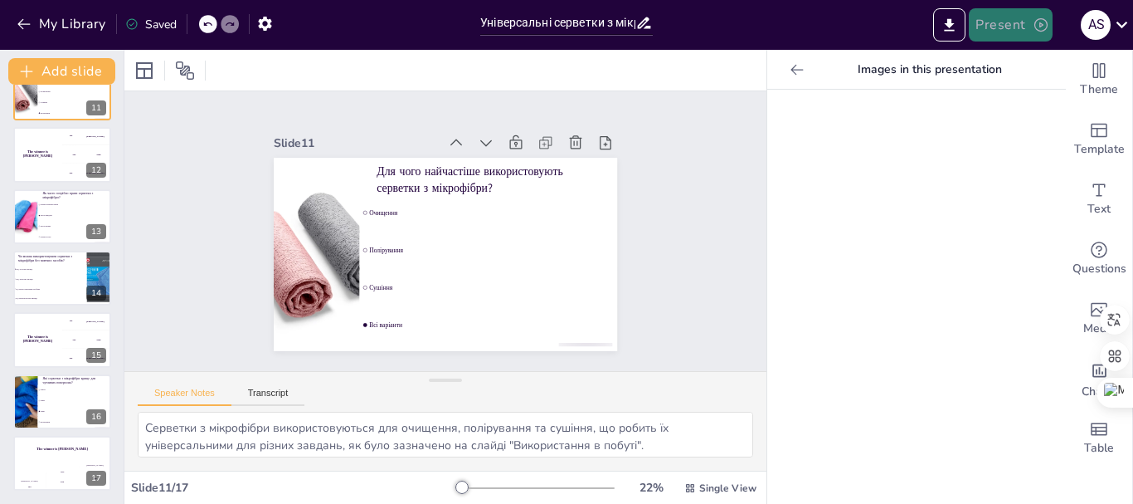
click at [1035, 18] on icon "button" at bounding box center [1041, 25] width 17 height 17
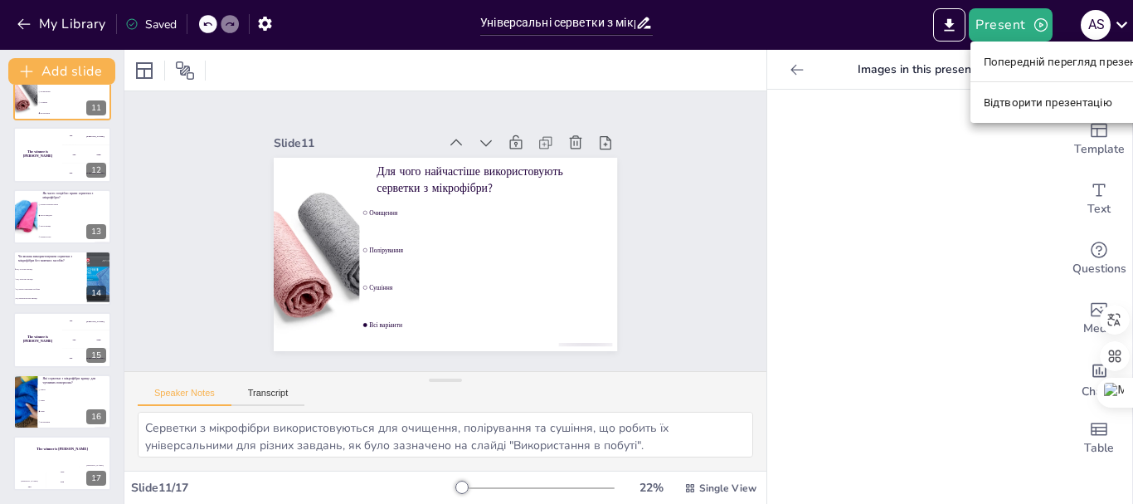
click at [1023, 52] on li "Попередній перегляд презентації" at bounding box center [1072, 61] width 202 height 27
